Goal: Task Accomplishment & Management: Use online tool/utility

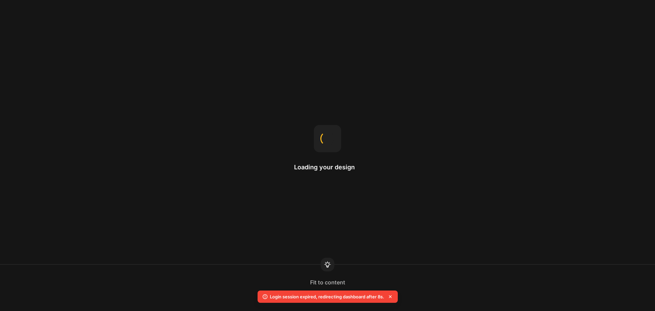
click at [391, 296] on icon at bounding box center [390, 296] width 3 height 3
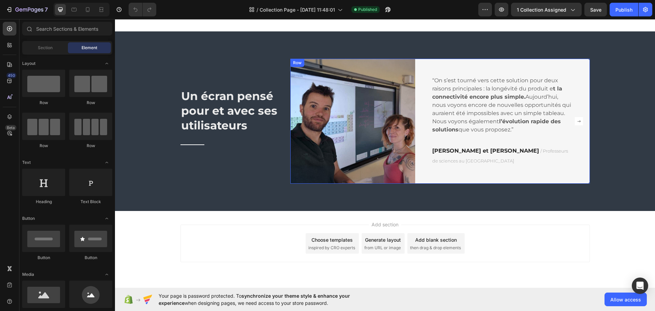
scroll to position [920, 0]
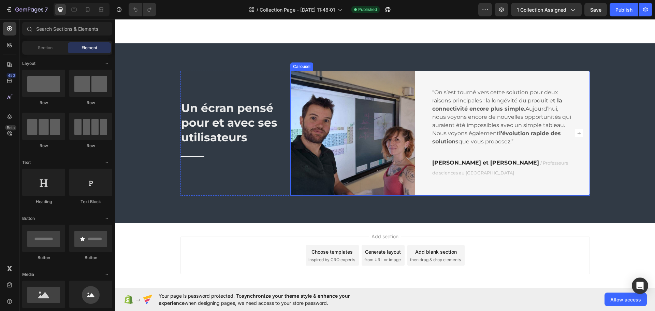
click at [578, 134] on icon "Carousel Next Arrow" at bounding box center [579, 133] width 3 height 2
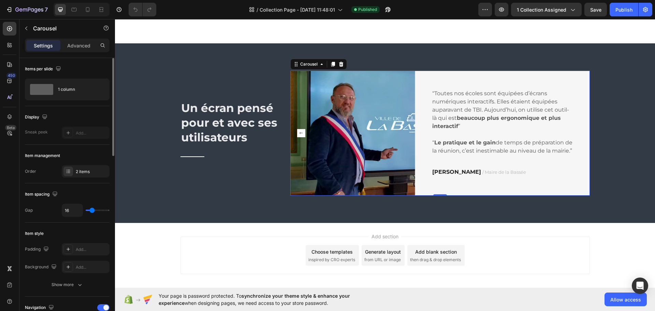
click at [61, 175] on div "Order 2 items" at bounding box center [67, 171] width 85 height 12
click at [81, 171] on div "2 items" at bounding box center [92, 172] width 32 height 6
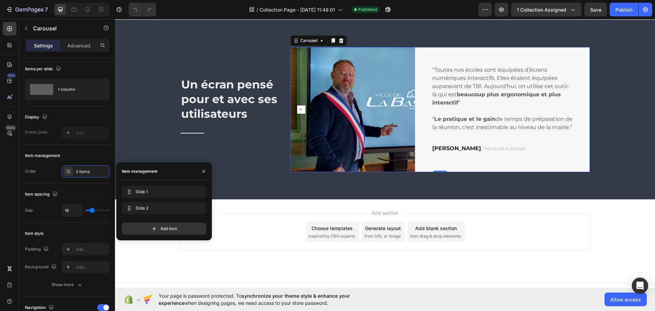
scroll to position [954, 0]
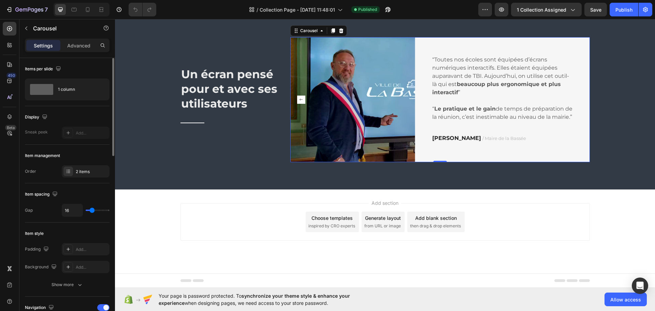
click at [89, 152] on div "Item management" at bounding box center [67, 155] width 85 height 11
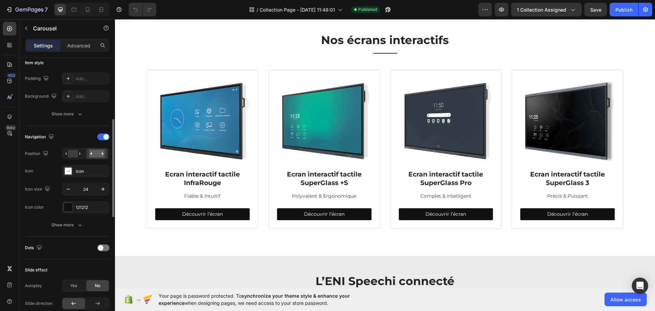
scroll to position [410, 0]
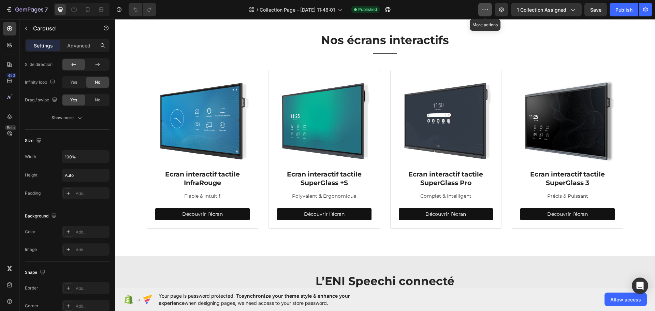
click at [491, 8] on button "button" at bounding box center [486, 10] width 14 height 14
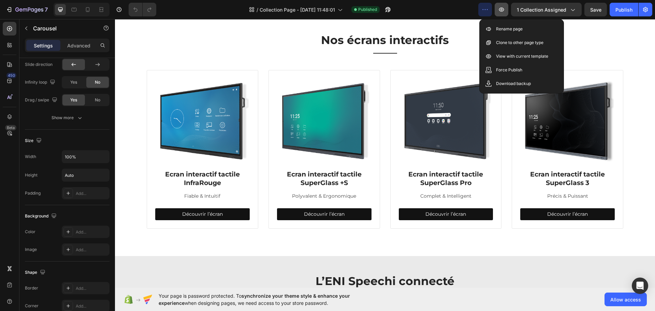
click at [498, 9] on button "button" at bounding box center [502, 10] width 14 height 14
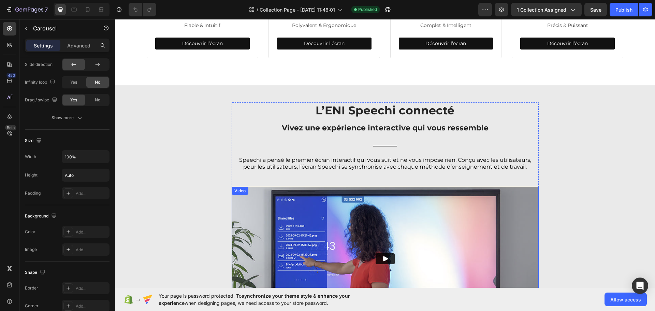
scroll to position [237, 0]
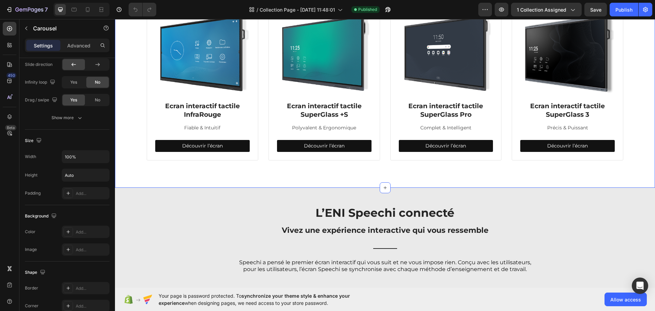
click at [375, 169] on div "Nos écrans interactifs Heading Title Line Row Image Ecran interactif tactile In…" at bounding box center [385, 67] width 540 height 240
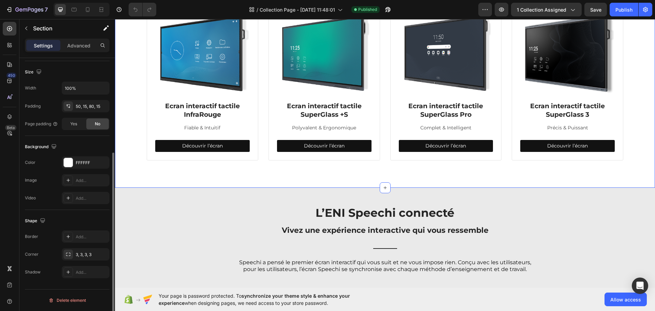
scroll to position [0, 0]
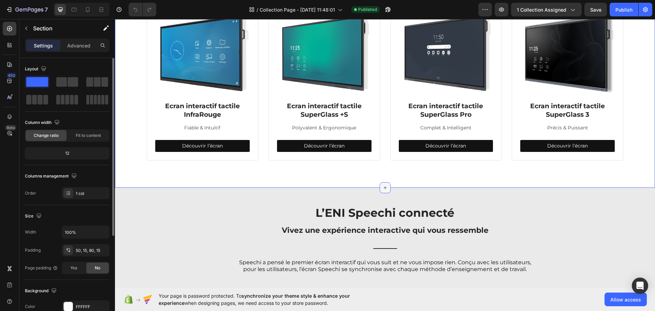
click at [380, 183] on div at bounding box center [385, 187] width 11 height 11
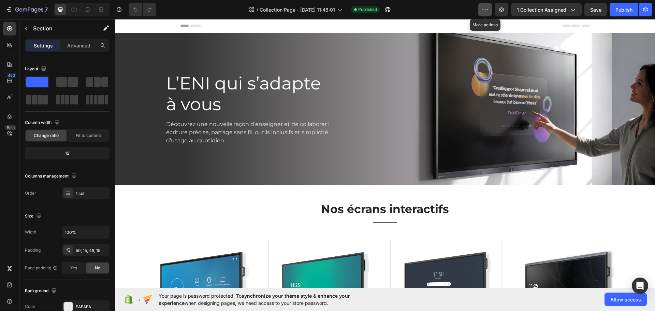
click at [481, 12] on button "button" at bounding box center [486, 10] width 14 height 14
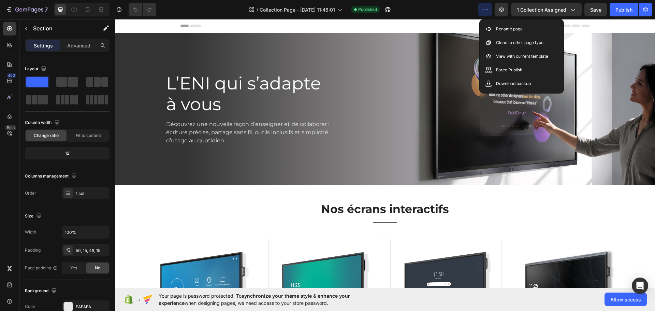
drag, startPoint x: 449, startPoint y: 12, endPoint x: 387, endPoint y: 10, distance: 62.2
click at [449, 12] on div "/ Collection Page - Mar 18, 11:48:01 Published" at bounding box center [320, 10] width 317 height 14
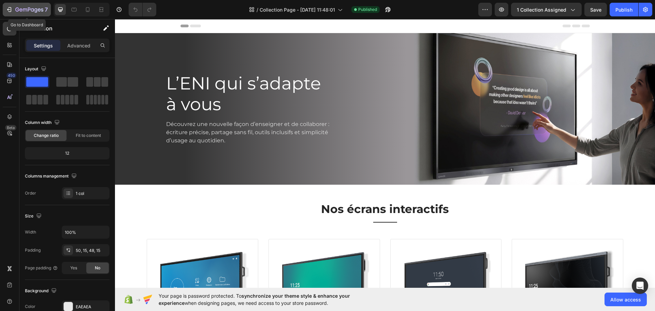
click at [10, 9] on icon "button" at bounding box center [9, 9] width 7 height 7
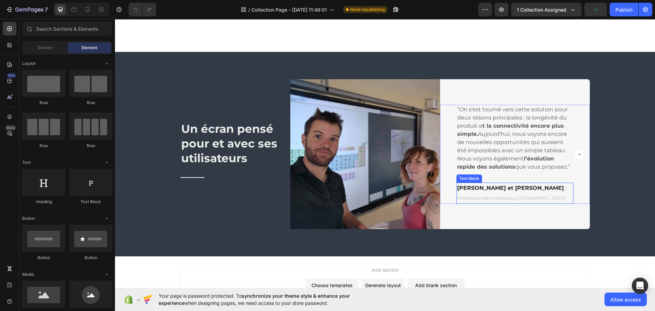
scroll to position [911, 0]
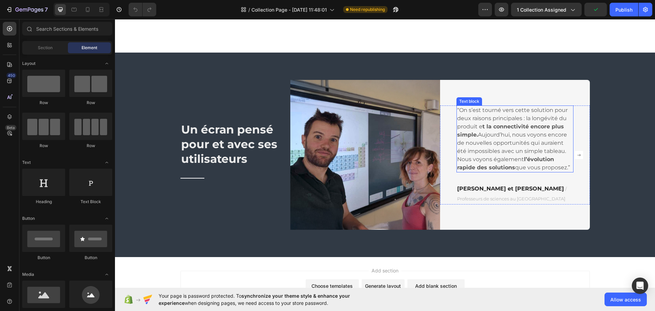
click at [528, 160] on strong "l’évolution rapide des solutions" at bounding box center [505, 163] width 97 height 15
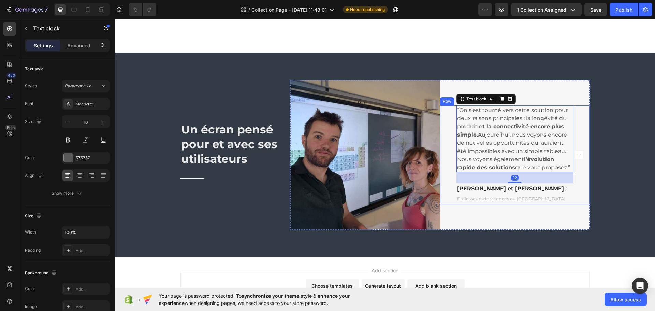
click at [578, 164] on div "“On s’est tourné vers cette solution pour deux raisons principales : la longévi…" at bounding box center [515, 154] width 150 height 99
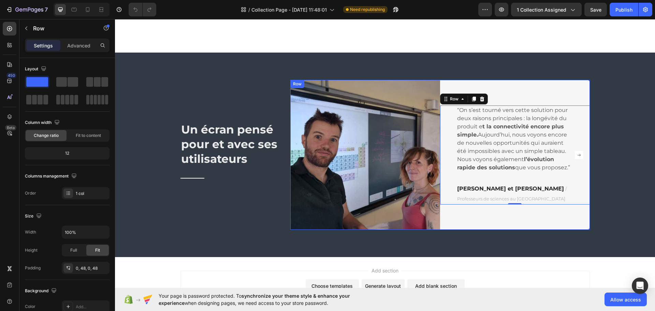
click at [559, 92] on div "“On s’est tourné vers cette solution pour deux raisons principales : la longévi…" at bounding box center [515, 155] width 150 height 150
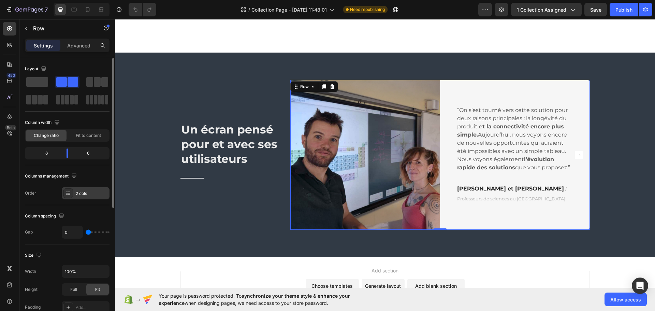
click at [88, 192] on div "2 cols" at bounding box center [92, 193] width 32 height 6
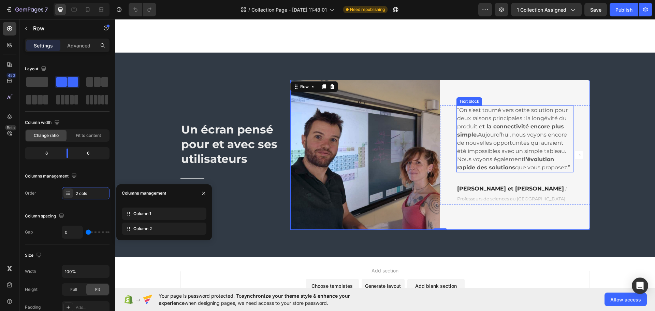
click at [510, 97] on div "“On s’est tourné vers cette solution pour deux raisons principales : la longévi…" at bounding box center [515, 155] width 150 height 150
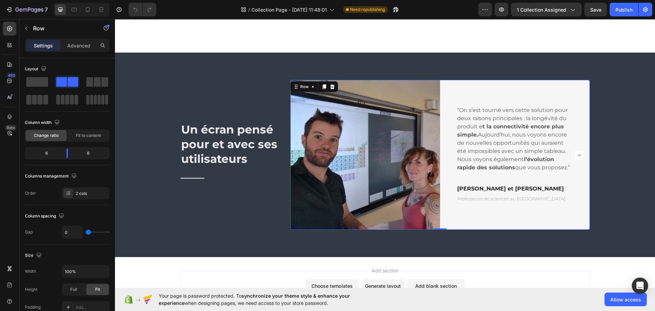
click at [510, 97] on div "“On s’est tourné vers cette solution pour deux raisons principales : la longévi…" at bounding box center [515, 155] width 150 height 150
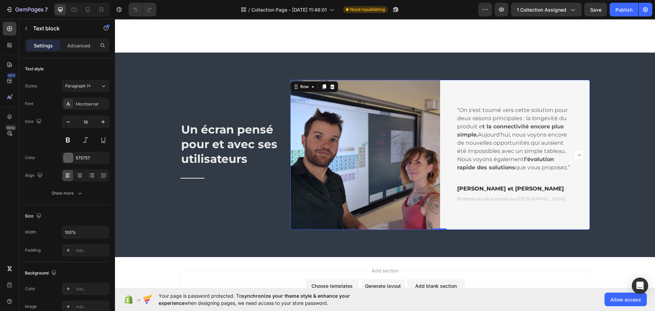
click at [499, 111] on p "“On s’est tourné vers cette solution pour deux raisons principales : la longévi…" at bounding box center [515, 139] width 116 height 66
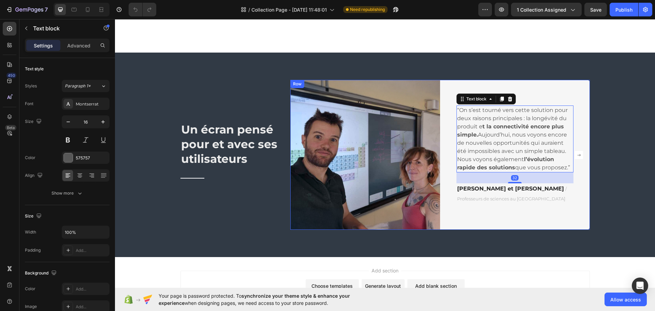
click at [529, 219] on div "“On s’est tourné vers cette solution pour deux raisons principales : la longévi…" at bounding box center [515, 155] width 150 height 150
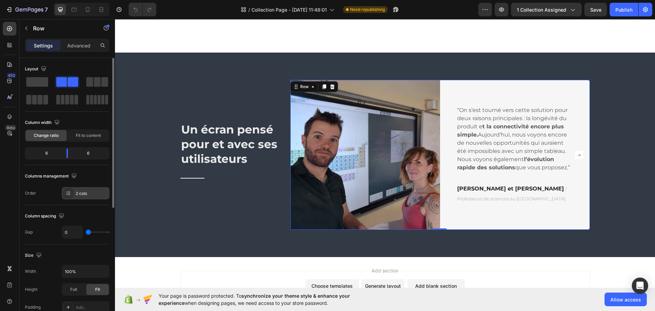
click at [83, 193] on div "2 cols" at bounding box center [92, 193] width 32 height 6
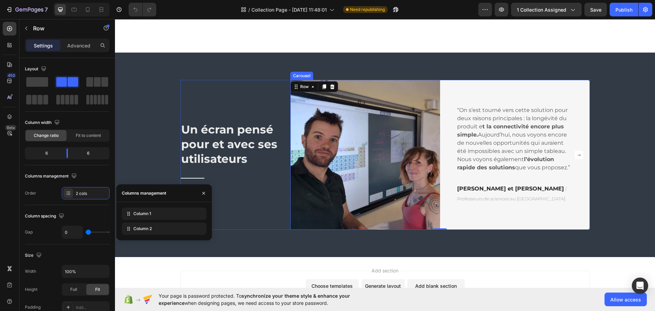
click at [580, 156] on rect "Carousel Next Arrow" at bounding box center [579, 155] width 8 height 8
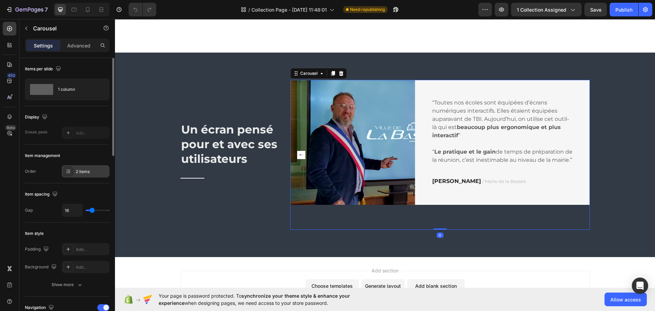
click at [75, 173] on div "2 items" at bounding box center [86, 171] width 48 height 12
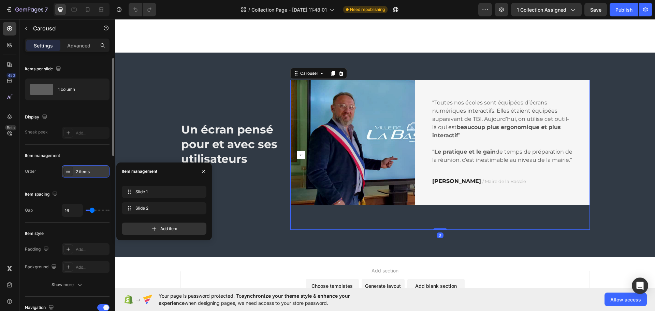
click at [75, 173] on div "2 items" at bounding box center [86, 171] width 48 height 12
